Goal: Task Accomplishment & Management: Manage account settings

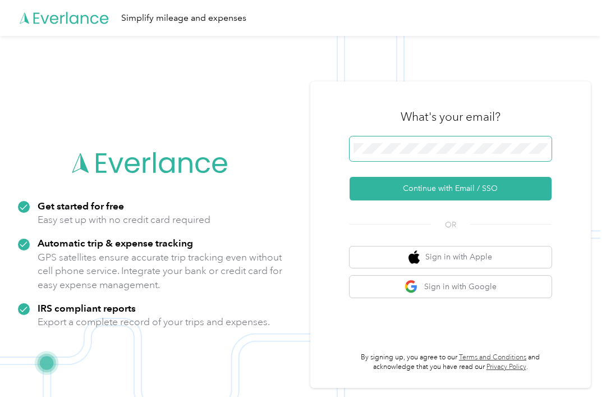
click at [455, 200] on button "Continue with Email / SSO" at bounding box center [451, 189] width 202 height 24
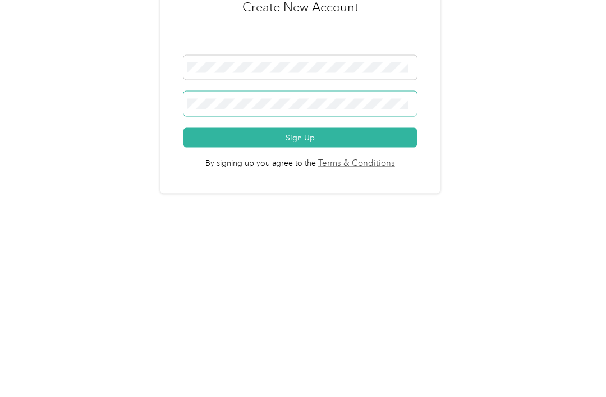
scroll to position [20, 0]
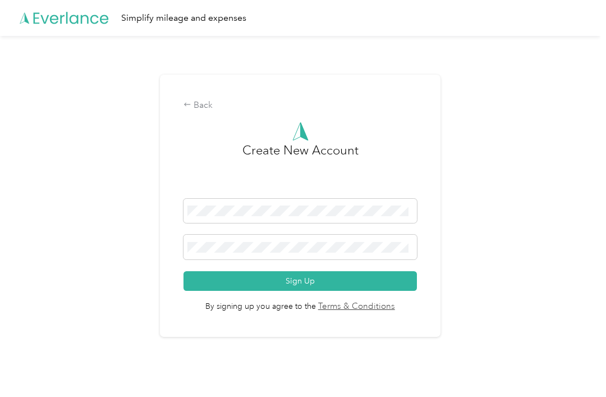
click at [398, 271] on button "Sign Up" at bounding box center [300, 281] width 233 height 20
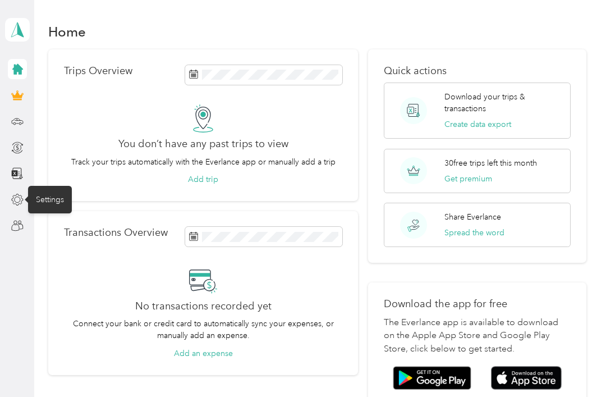
click at [19, 195] on icon at bounding box center [17, 199] width 11 height 11
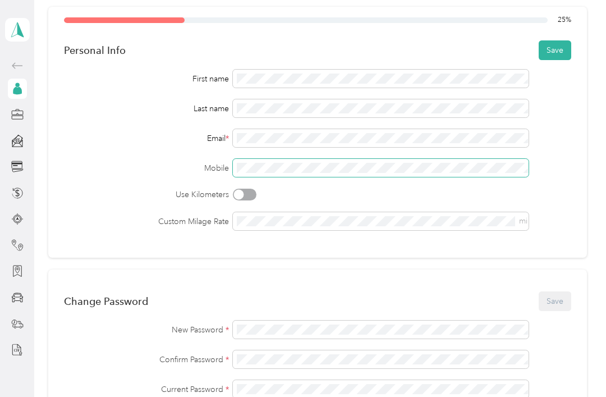
scroll to position [42, 0]
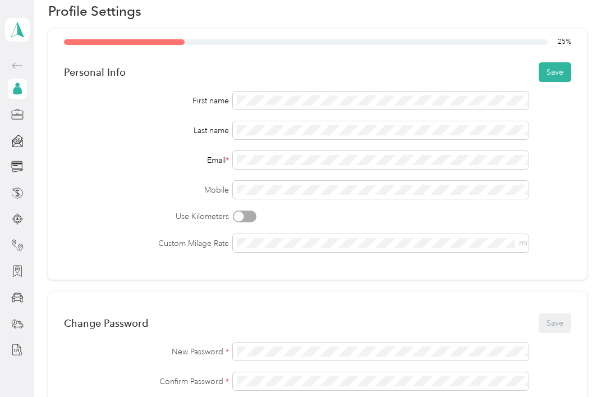
click at [570, 76] on button "Save" at bounding box center [555, 72] width 33 height 20
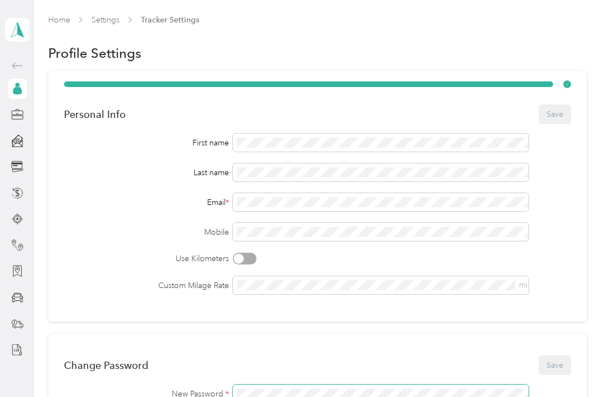
scroll to position [0, 0]
click at [177, 14] on span "Tracker Settings" at bounding box center [170, 20] width 58 height 12
click at [17, 69] on icon at bounding box center [17, 65] width 13 height 13
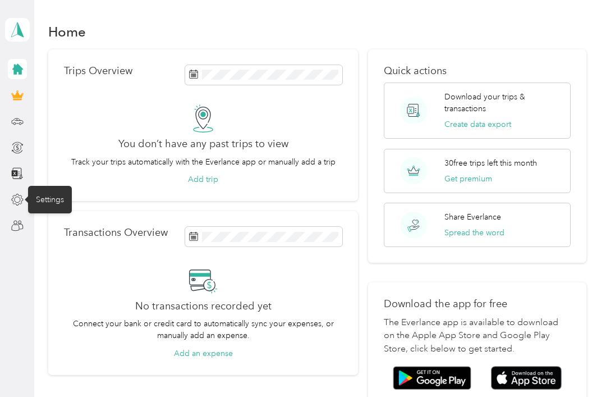
click at [22, 195] on icon at bounding box center [17, 200] width 12 height 12
click at [21, 116] on icon at bounding box center [17, 121] width 12 height 12
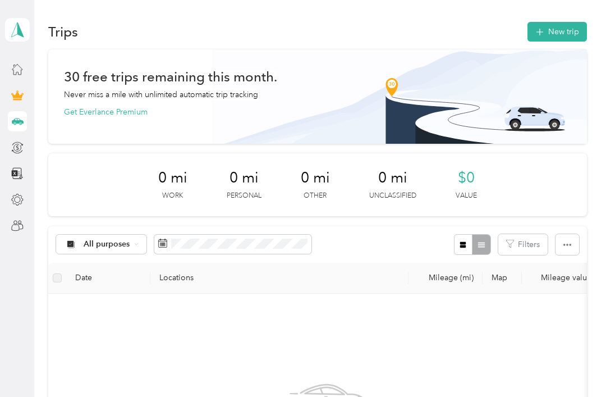
click at [566, 35] on button "New trip" at bounding box center [557, 32] width 59 height 20
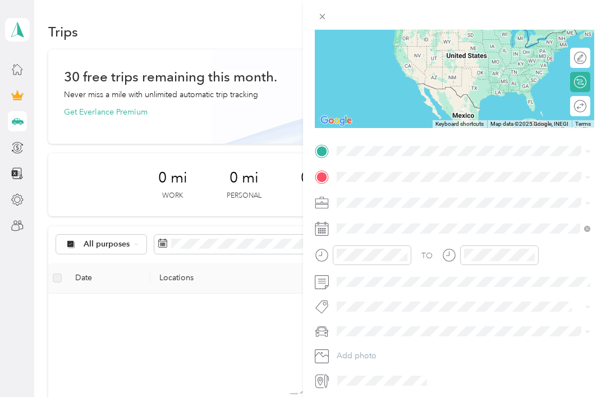
scroll to position [125, 0]
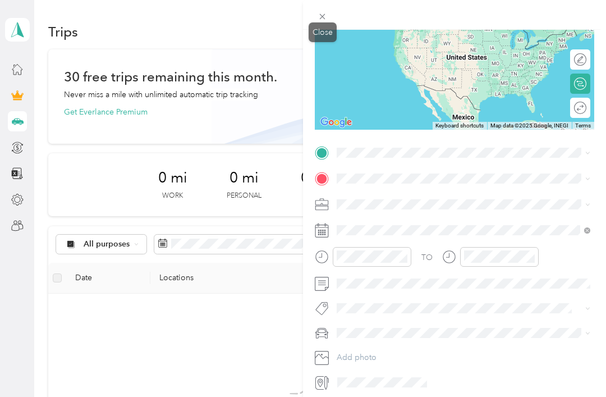
click at [327, 14] on icon at bounding box center [323, 17] width 10 height 10
